Goal: Book appointment/travel/reservation

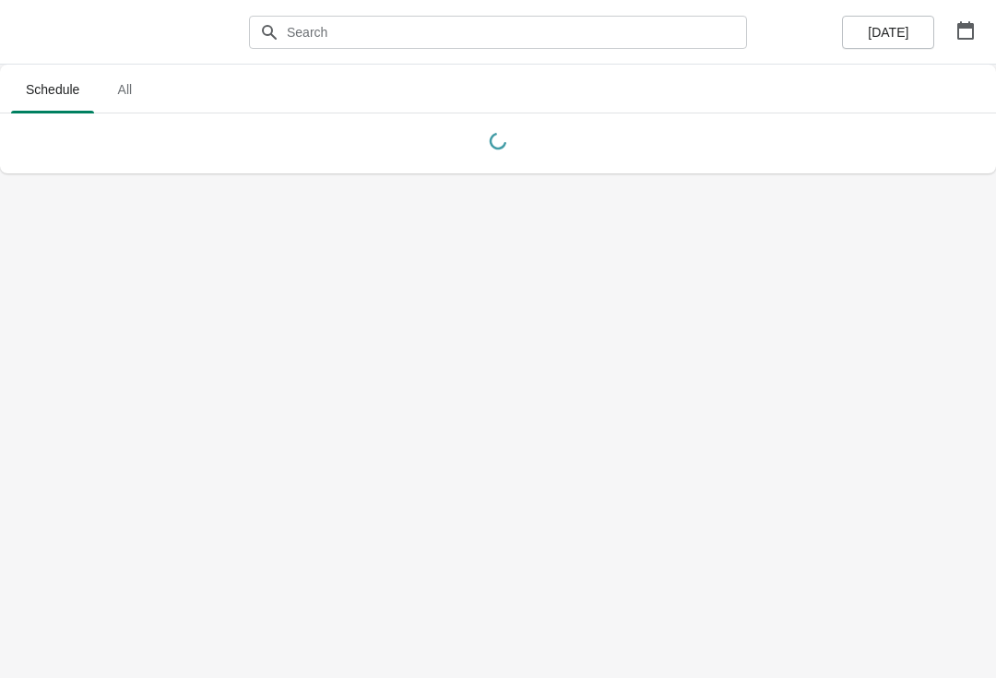
click at [967, 39] on icon "button" at bounding box center [965, 30] width 17 height 18
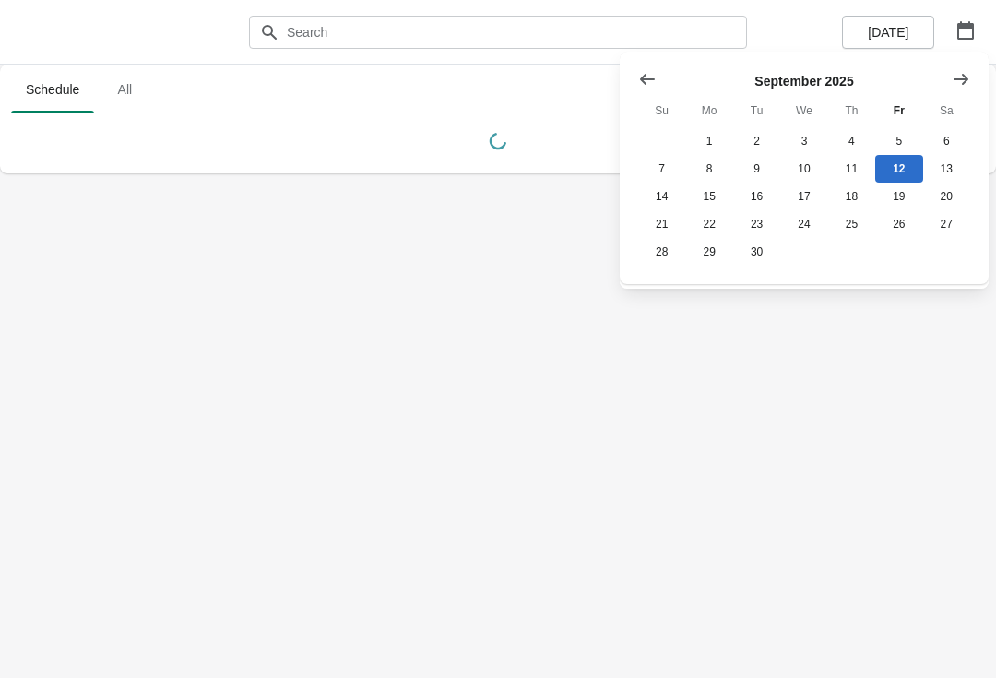
click at [961, 76] on icon "Show next month, October 2025" at bounding box center [960, 79] width 18 height 18
click at [663, 250] on button "26" at bounding box center [661, 252] width 47 height 28
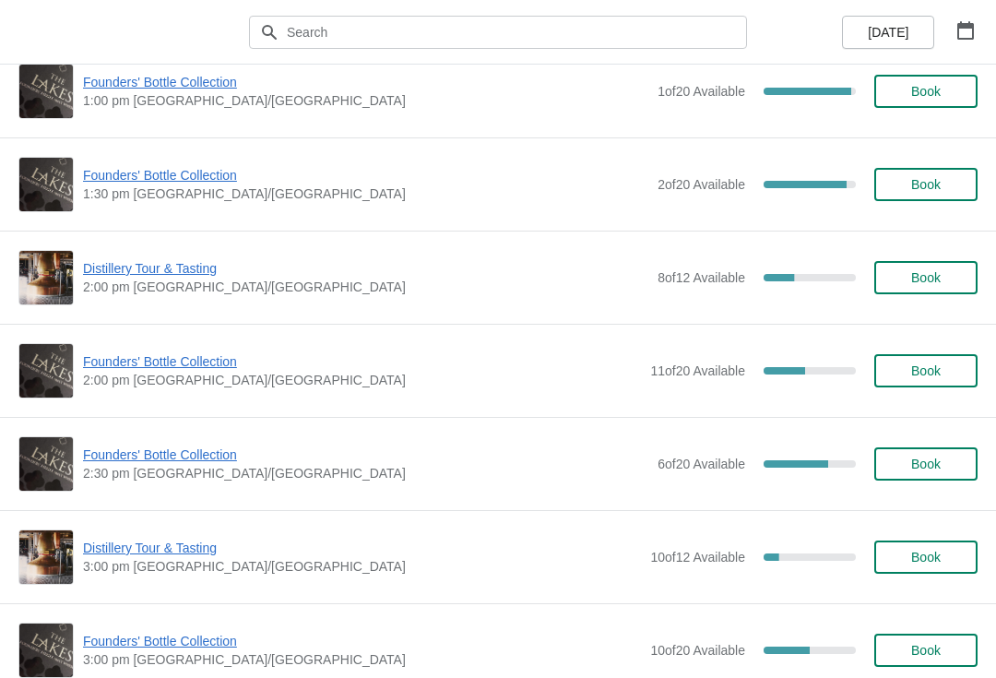
scroll to position [1096, 0]
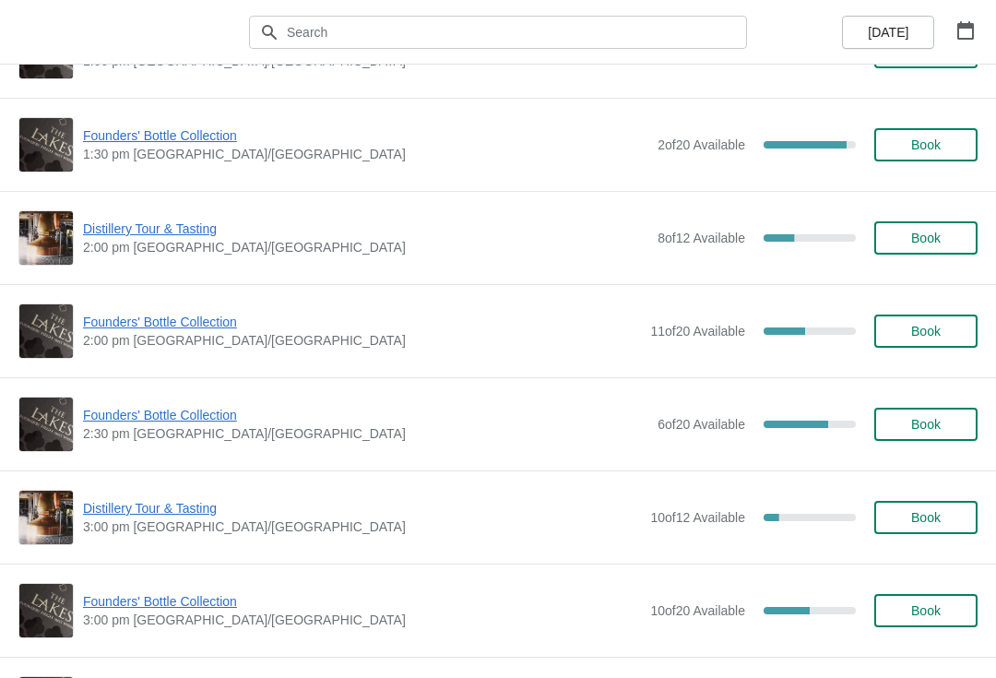
click at [948, 331] on span "Book" at bounding box center [925, 331] width 70 height 15
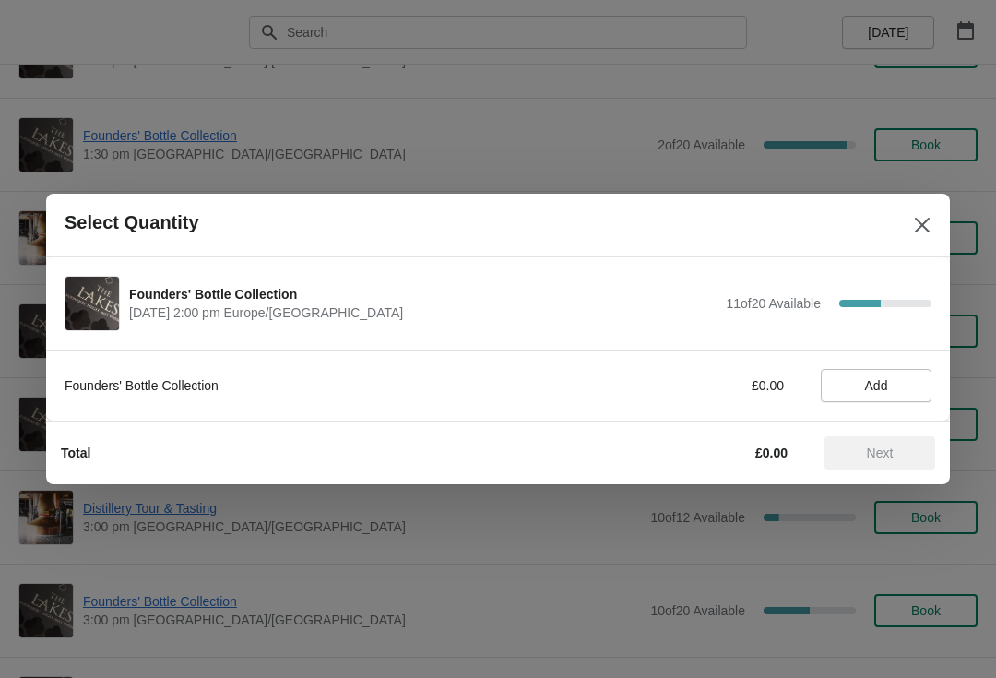
click at [873, 387] on span "Add" at bounding box center [876, 385] width 23 height 15
click at [866, 448] on span "Next" at bounding box center [879, 452] width 27 height 15
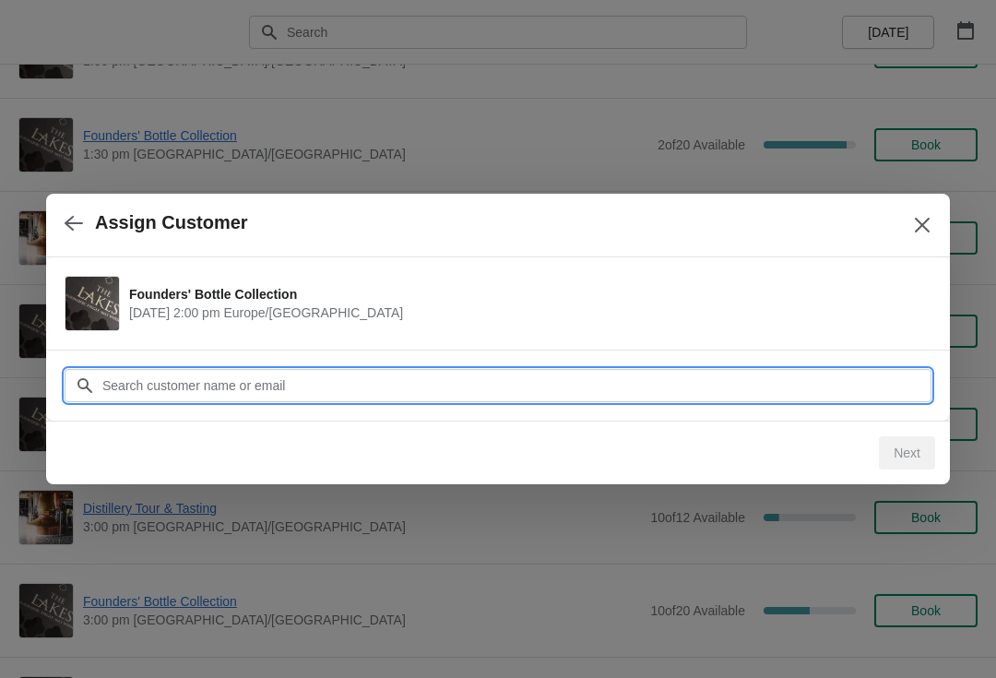
click at [358, 383] on input "Customer" at bounding box center [516, 385] width 830 height 33
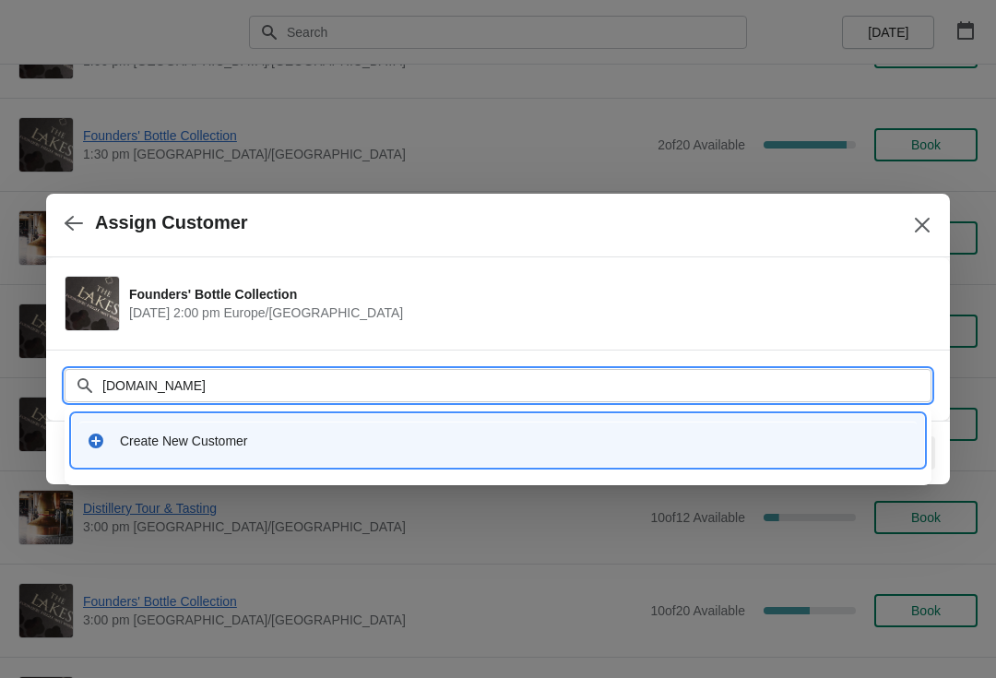
type input "[PERSON_NAME].[PERSON_NAME]"
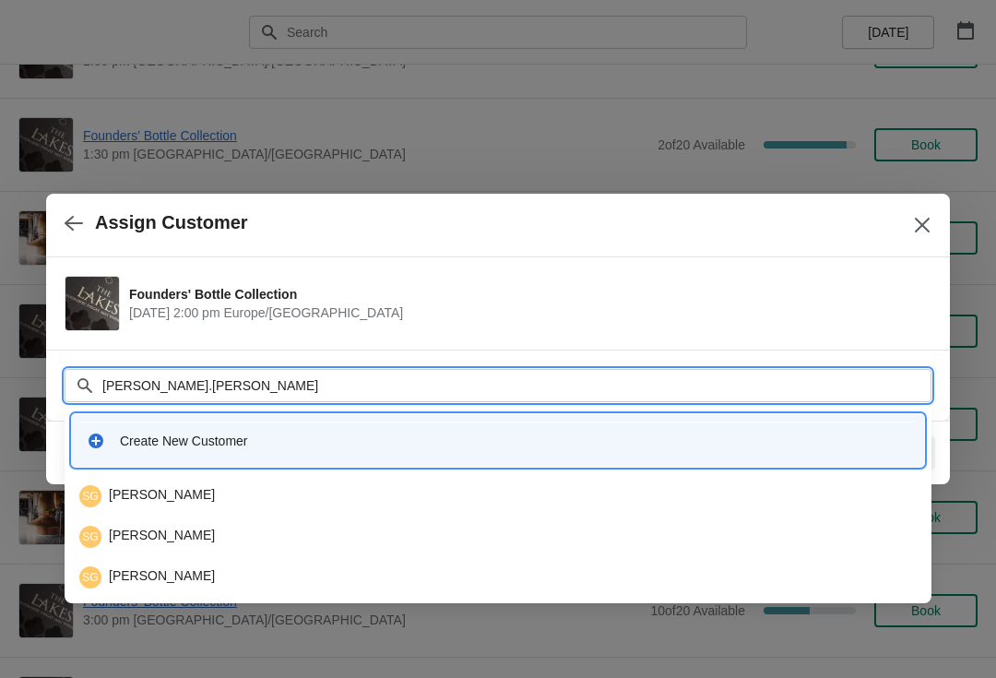
click at [146, 481] on div "SG [PERSON_NAME]" at bounding box center [498, 495] width 852 height 37
type input "[PERSON_NAME].gill23"
click at [153, 492] on div "SG [PERSON_NAME]" at bounding box center [497, 496] width 837 height 22
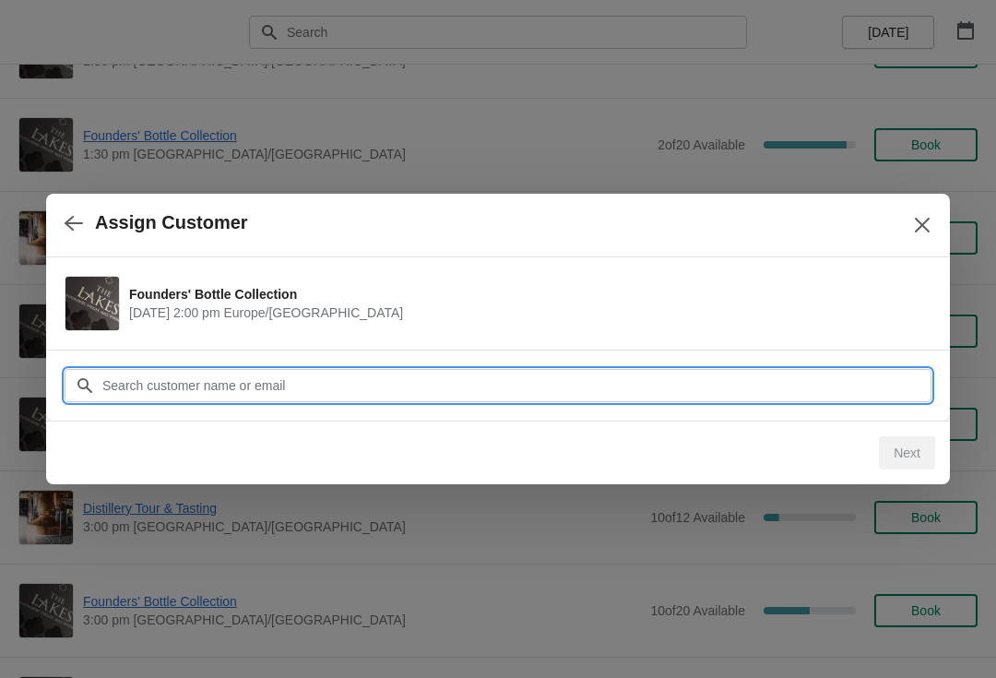
click at [209, 383] on input "Customer" at bounding box center [516, 385] width 830 height 33
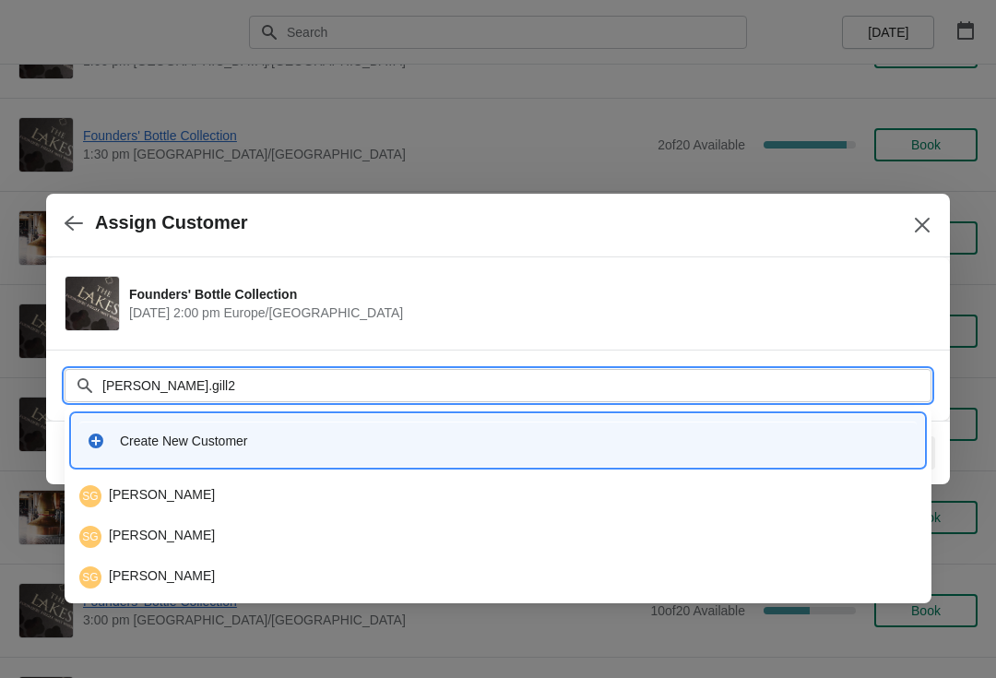
type input "[PERSON_NAME].gill23"
click at [188, 520] on div "SG [PERSON_NAME]" at bounding box center [498, 536] width 852 height 37
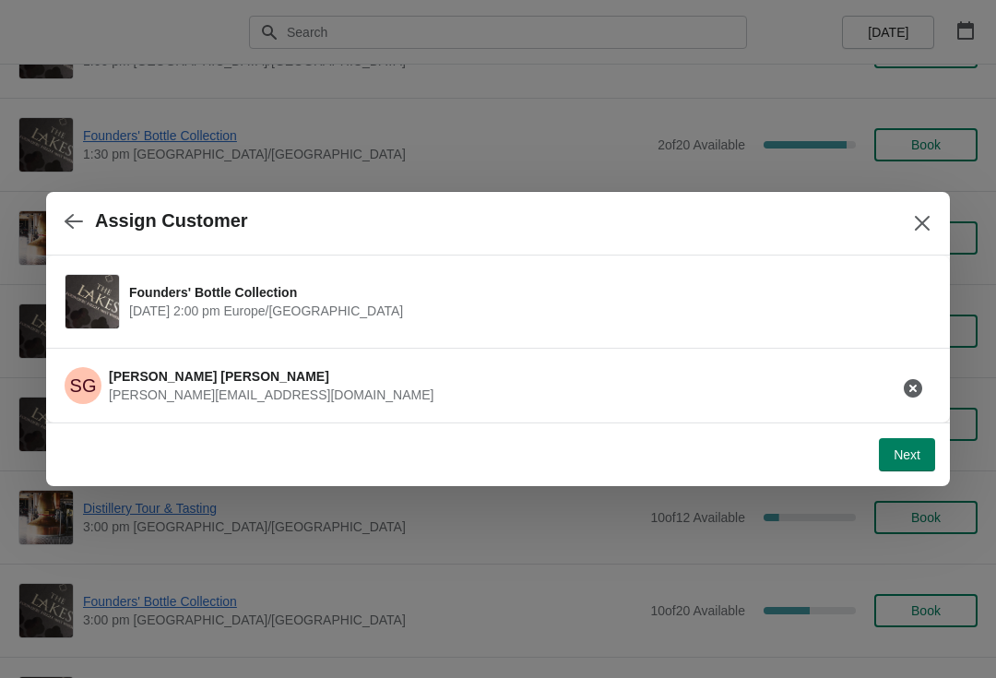
click at [909, 447] on span "Next" at bounding box center [906, 454] width 27 height 15
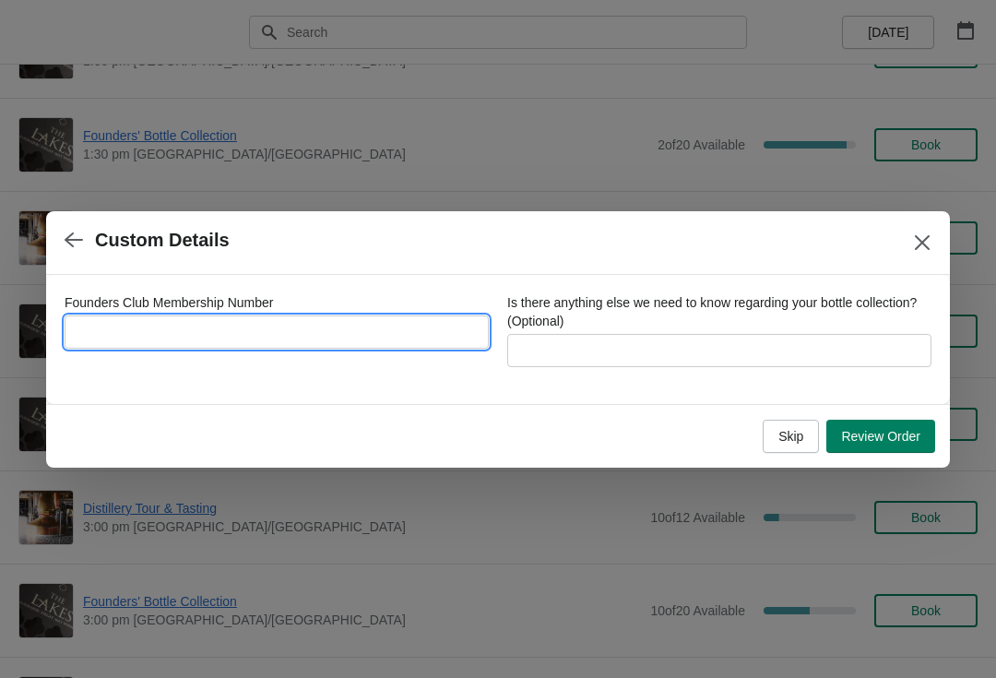
click at [392, 324] on input "Founders Club Membership Number" at bounding box center [277, 331] width 424 height 33
type input "777201"
